Goal: Obtain resource: Download file/media

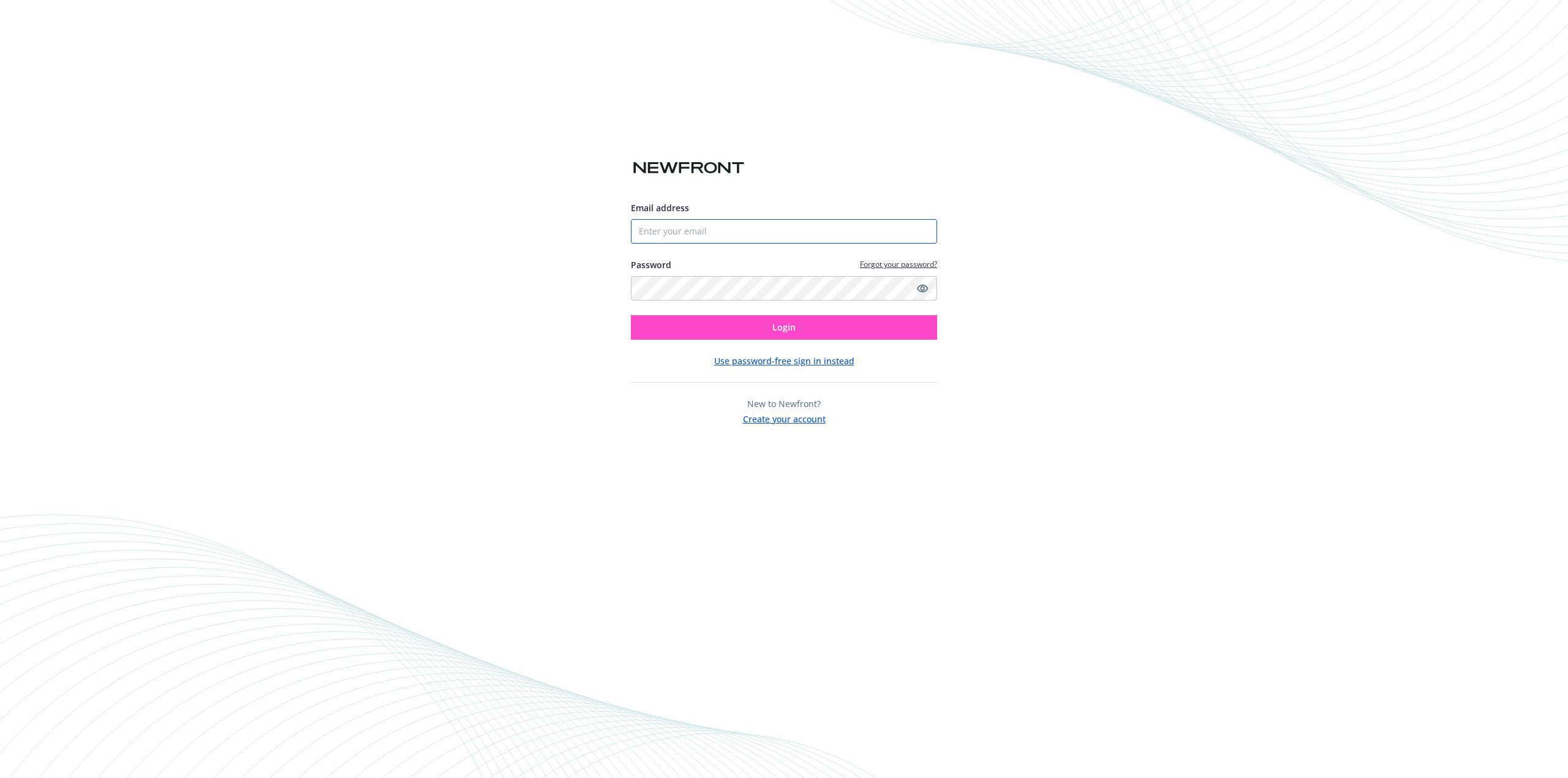
type input "[EMAIL_ADDRESS][DOMAIN_NAME]"
click at [806, 334] on button "Login" at bounding box center [784, 327] width 306 height 24
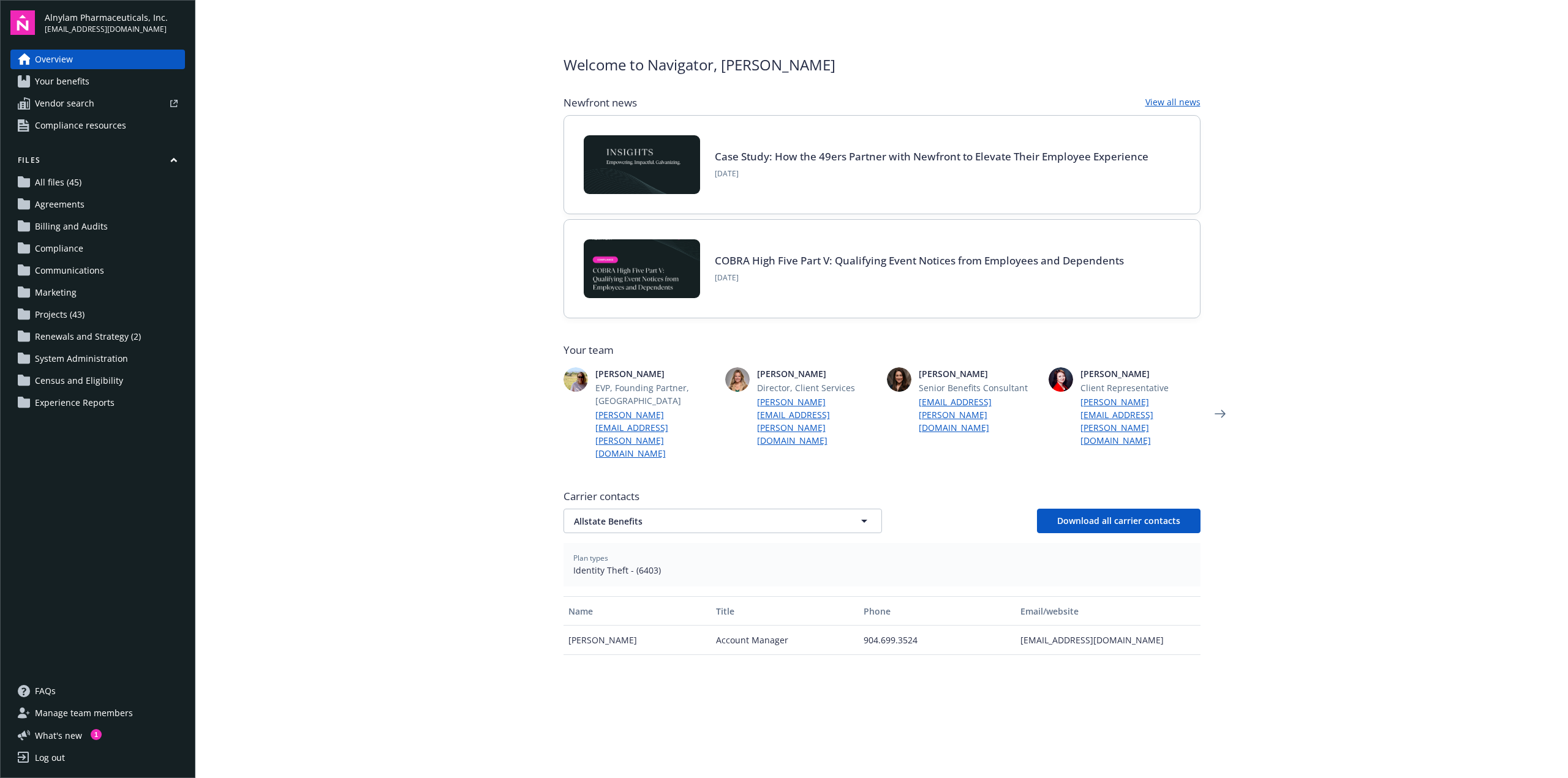
click at [39, 179] on span "All files (45)" at bounding box center [58, 182] width 46 height 20
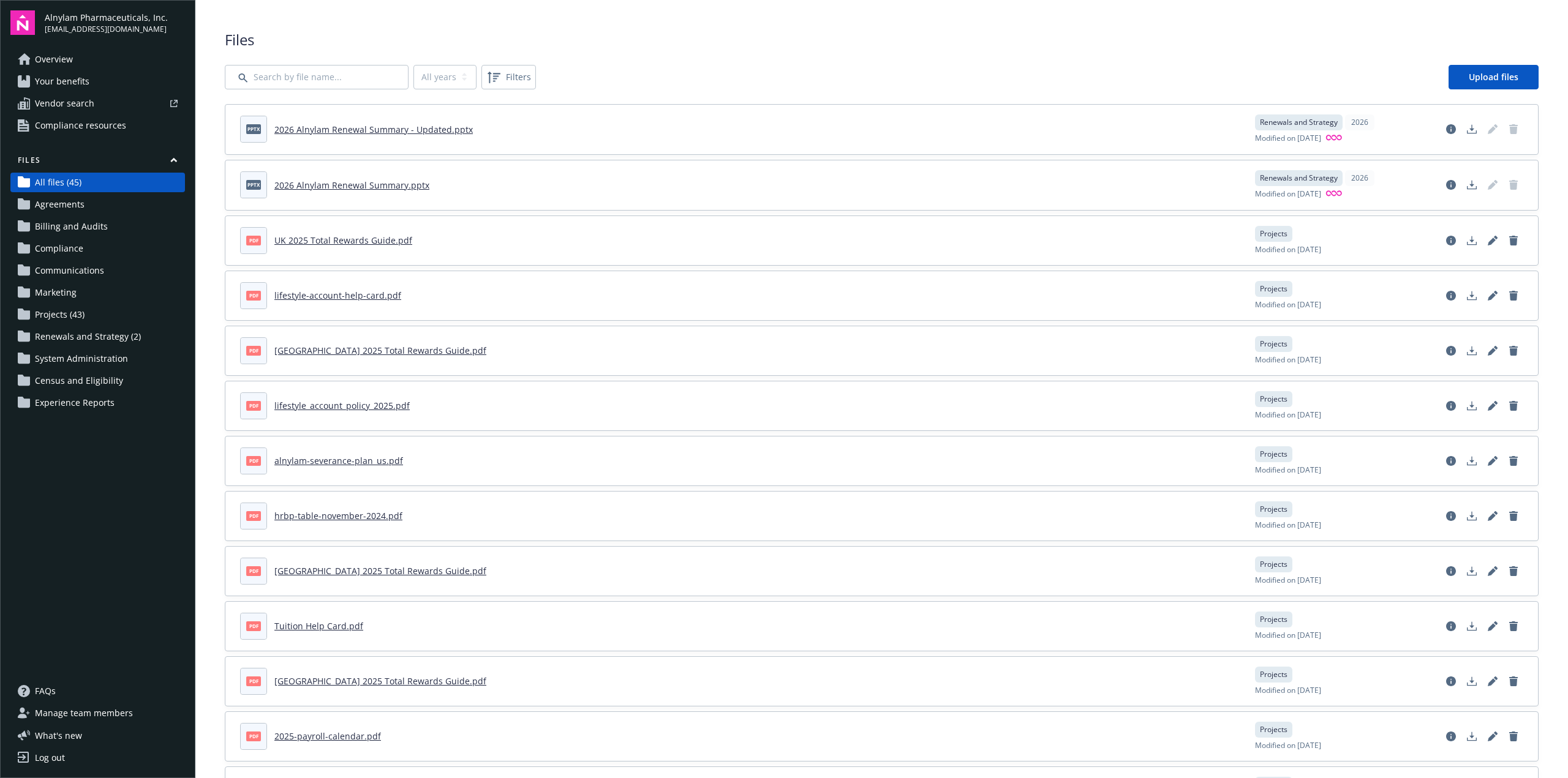
click at [351, 129] on link "2026 Alnylam Renewal Summary - Updated.pptx" at bounding box center [373, 130] width 198 height 11
click at [753, 122] on header "pptx 2026 Alnylam Renewal Summary - Updated.pptx" at bounding box center [740, 129] width 1000 height 27
